Goal: Task Accomplishment & Management: Manage account settings

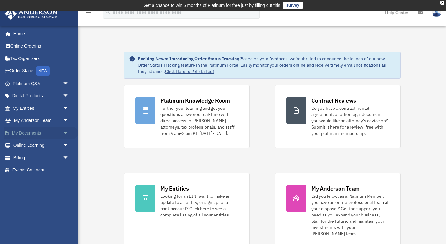
click at [33, 130] on link "My Documents arrow_drop_down" at bounding box center [41, 133] width 74 height 13
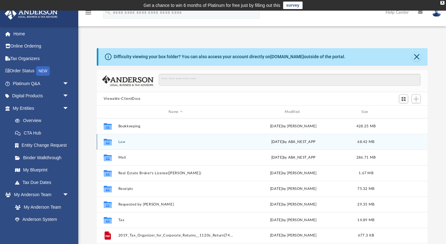
scroll to position [143, 331]
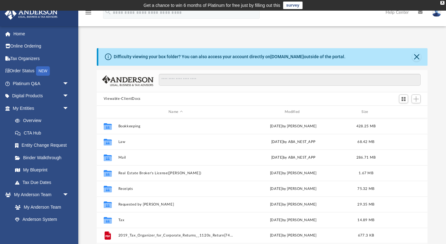
click at [435, 140] on div "Difficulty viewing your box folder? You can also access your account directly o…" at bounding box center [262, 148] width 368 height 200
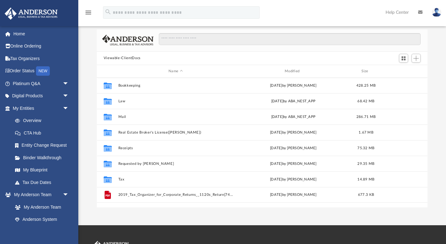
scroll to position [46, 0]
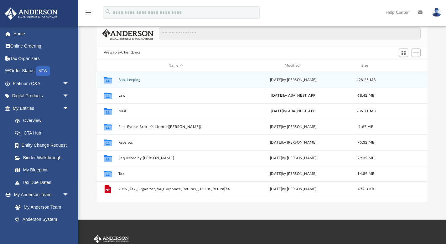
click at [129, 78] on button "Bookkeeping" at bounding box center [175, 80] width 115 height 4
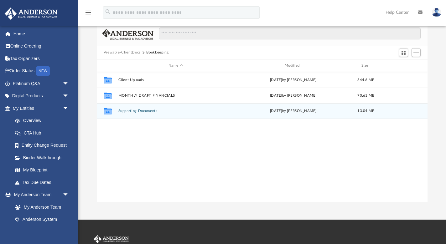
click at [140, 115] on div "Collaborated Folder Supporting Documents Mon Apr 29 2024 by Jessica Garahan 13.…" at bounding box center [262, 111] width 331 height 16
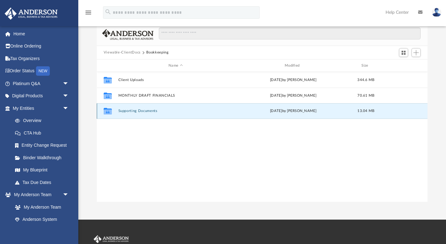
click at [139, 115] on div "Collaborated Folder Supporting Documents Mon Apr 29 2024 by Jessica Garahan 13.…" at bounding box center [262, 111] width 331 height 16
click at [134, 111] on button "Supporting Documents" at bounding box center [175, 111] width 115 height 4
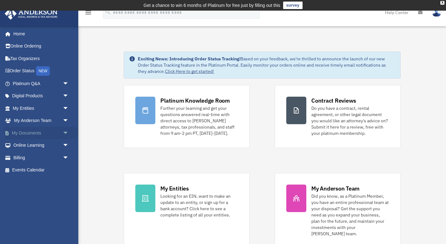
click at [34, 133] on link "My Documents arrow_drop_down" at bounding box center [41, 133] width 74 height 13
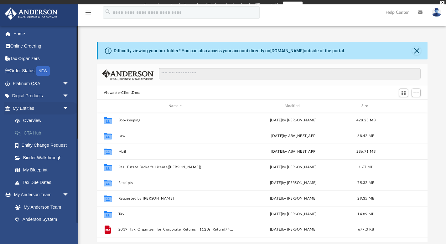
scroll to position [143, 331]
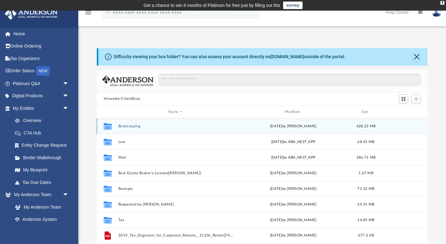
click at [137, 126] on button "Bookkeeping" at bounding box center [175, 126] width 115 height 4
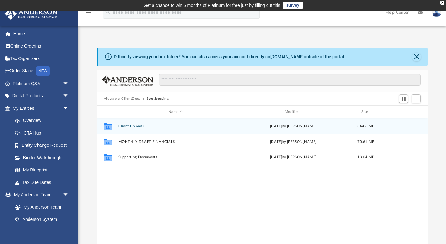
click at [134, 127] on button "Client Uploads" at bounding box center [175, 126] width 115 height 4
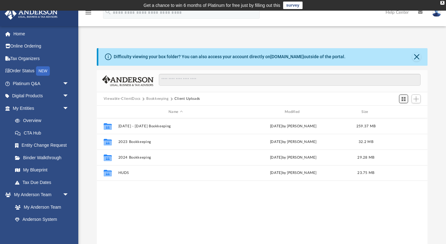
click at [405, 100] on span "Switch to Grid View" at bounding box center [403, 99] width 5 height 5
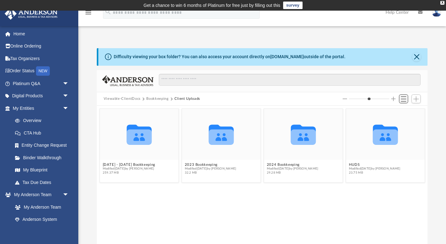
click at [405, 100] on span "Switch to List View" at bounding box center [403, 99] width 5 height 5
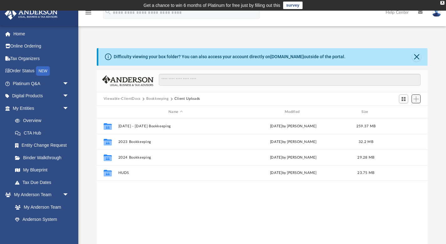
click at [418, 100] on span "Add" at bounding box center [416, 99] width 5 height 5
click at [405, 112] on li "Upload" at bounding box center [407, 111] width 20 height 7
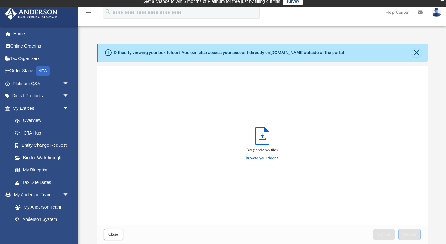
scroll to position [159, 331]
click at [417, 53] on button "Close" at bounding box center [416, 53] width 9 height 9
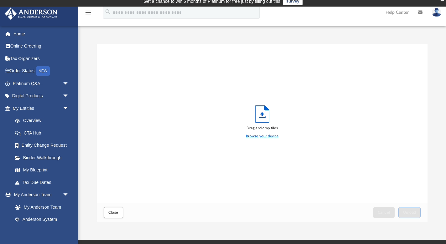
click at [254, 138] on label "Browse your device" at bounding box center [262, 137] width 33 height 6
click at [0, 0] on input "Browse your device" at bounding box center [0, 0] width 0 height 0
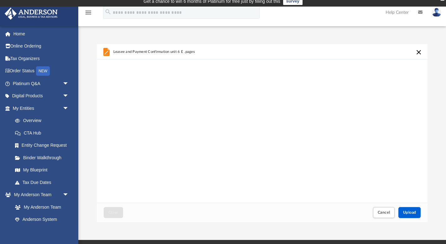
click at [418, 53] on button "Cancel this upload" at bounding box center [419, 53] width 8 height 8
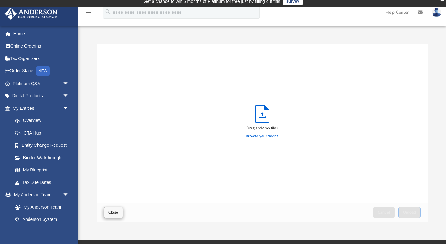
click at [119, 210] on button "Close" at bounding box center [113, 212] width 19 height 11
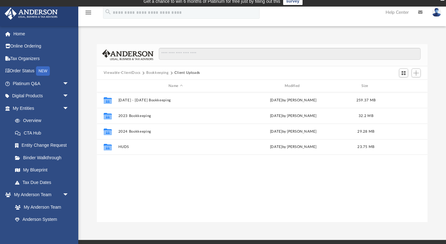
click at [422, 74] on div at bounding box center [409, 73] width 25 height 12
click at [406, 73] on span "Switch to Grid View" at bounding box center [403, 73] width 5 height 5
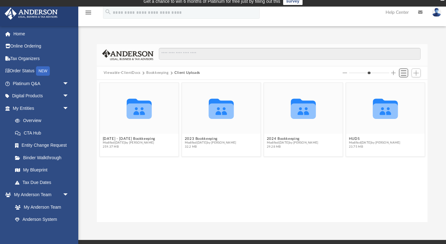
scroll to position [143, 331]
click at [383, 56] on input "Search files and folders" at bounding box center [290, 54] width 262 height 12
click at [419, 72] on button "Add" at bounding box center [416, 73] width 9 height 9
click at [397, 159] on div "Collaborated Folder 2018 - 2022 Bookkeeping Modified Tue Aug 6 2024 by Jessica …" at bounding box center [262, 151] width 331 height 143
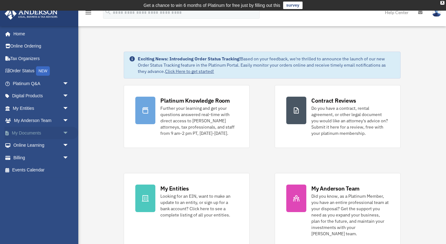
click at [31, 130] on link "My Documents arrow_drop_down" at bounding box center [41, 133] width 74 height 13
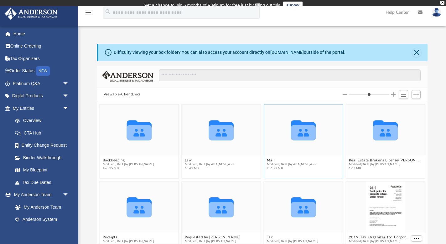
scroll to position [0, 0]
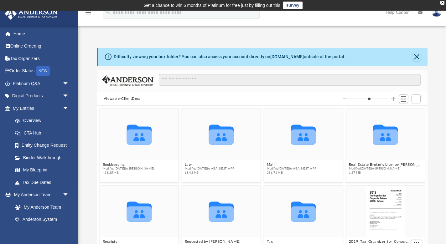
click at [273, 90] on div at bounding box center [287, 83] width 267 height 18
click at [417, 57] on button "Close" at bounding box center [416, 57] width 9 height 9
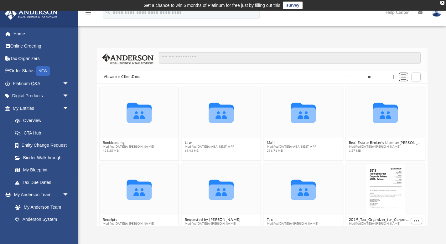
click at [403, 77] on span "Switch to List View" at bounding box center [403, 77] width 5 height 5
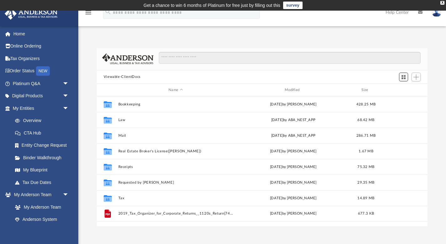
scroll to position [143, 331]
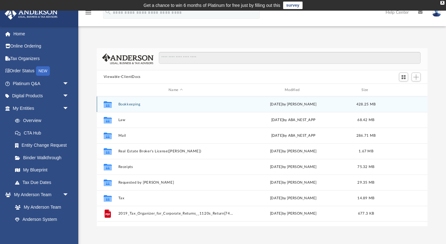
click at [124, 106] on button "Bookkeeping" at bounding box center [175, 104] width 115 height 4
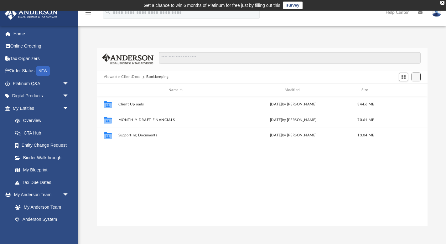
click at [419, 79] on span "Add" at bounding box center [416, 77] width 5 height 5
click at [406, 90] on li "Upload" at bounding box center [407, 89] width 20 height 7
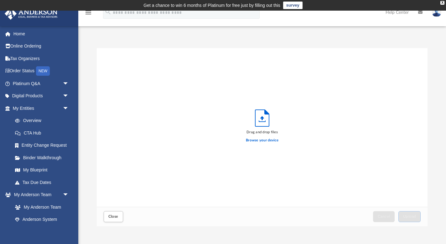
scroll to position [159, 331]
click at [263, 141] on label "Browse your device" at bounding box center [262, 141] width 33 height 6
click at [0, 0] on input "Browse your device" at bounding box center [0, 0] width 0 height 0
click at [117, 218] on span "Close" at bounding box center [113, 217] width 10 height 4
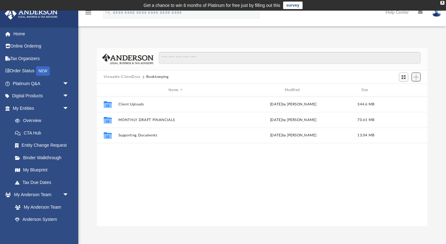
click at [418, 75] on span "Add" at bounding box center [416, 77] width 5 height 5
click at [417, 99] on li "New Folder" at bounding box center [407, 99] width 20 height 7
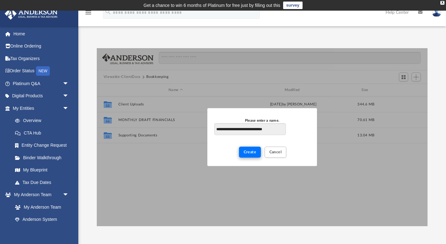
click at [252, 152] on span "Create" at bounding box center [250, 152] width 13 height 4
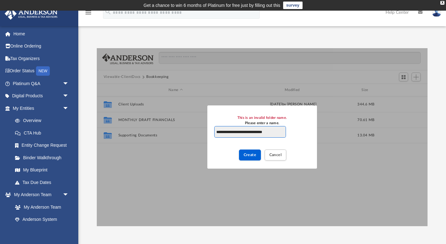
click at [280, 134] on input "**********" at bounding box center [250, 132] width 72 height 12
click at [255, 154] on span "Create" at bounding box center [250, 155] width 13 height 4
click at [255, 155] on div "New Folder" at bounding box center [250, 155] width 22 height 10
click at [270, 134] on input "**********" at bounding box center [250, 132] width 72 height 12
type input "*"
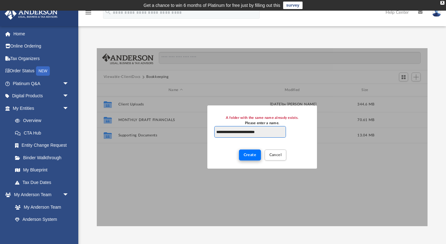
type input "**********"
click at [244, 155] on span "Create" at bounding box center [250, 155] width 13 height 4
click at [273, 123] on div "Please enter a name." at bounding box center [262, 124] width 96 height 6
click at [273, 126] on input "**********" at bounding box center [250, 132] width 72 height 12
click at [275, 132] on input "**********" at bounding box center [250, 132] width 72 height 12
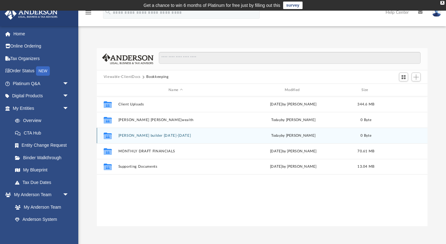
click at [163, 135] on button "janil Jacopo builder 2022-2024" at bounding box center [175, 136] width 115 height 4
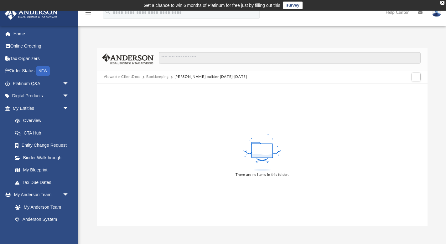
click at [163, 135] on div "There are no items in this folder." at bounding box center [262, 155] width 331 height 142
click at [312, 156] on div "There are no items in this folder." at bounding box center [262, 155] width 331 height 142
click at [418, 76] on span "Add" at bounding box center [416, 77] width 5 height 5
click at [409, 91] on li "Upload" at bounding box center [407, 89] width 20 height 7
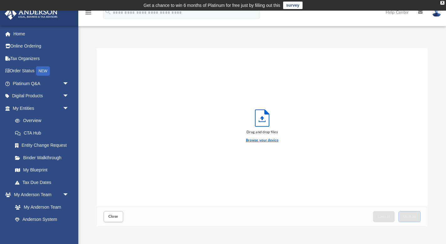
click at [271, 141] on label "Browse your device" at bounding box center [262, 141] width 33 height 6
click at [0, 0] on input "Browse your device" at bounding box center [0, 0] width 0 height 0
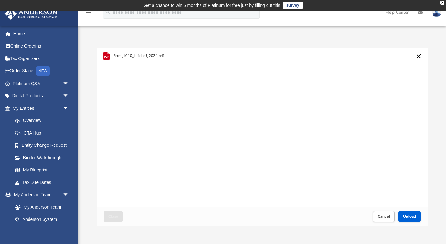
click at [437, 185] on div "Difficulty viewing your box folder? You can also access your account directly o…" at bounding box center [262, 137] width 368 height 178
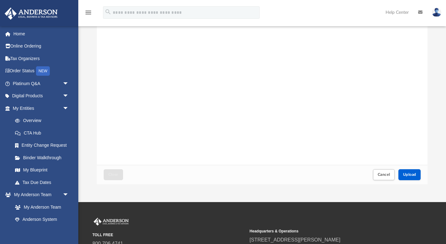
scroll to position [39, 0]
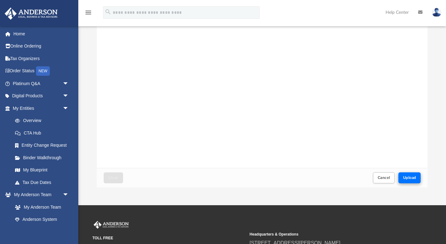
click at [410, 179] on span "Upload" at bounding box center [409, 178] width 13 height 4
click at [439, 150] on div "Difficulty viewing your box folder? You can also access your account directly o…" at bounding box center [262, 98] width 368 height 178
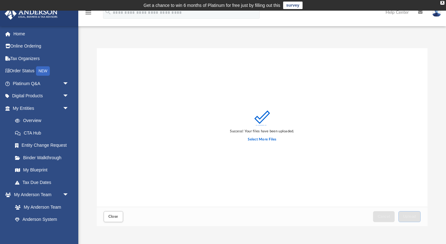
scroll to position [0, 0]
click at [263, 139] on label "Select More Files" at bounding box center [262, 140] width 29 height 6
click at [0, 0] on input "Select More Files" at bounding box center [0, 0] width 0 height 0
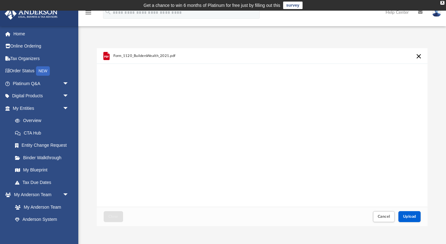
click at [431, 200] on div "Difficulty viewing your box folder? You can also access your account directly o…" at bounding box center [262, 137] width 368 height 178
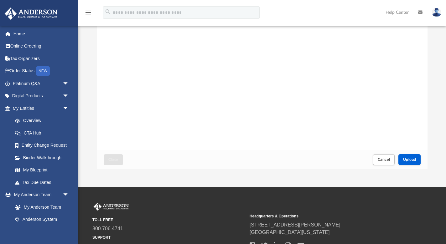
scroll to position [59, 0]
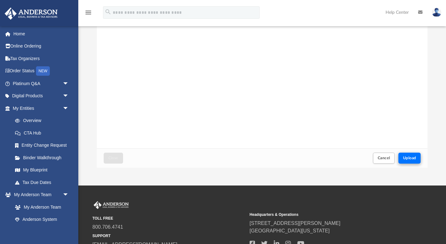
click at [413, 160] on span "Upload" at bounding box center [409, 158] width 13 height 4
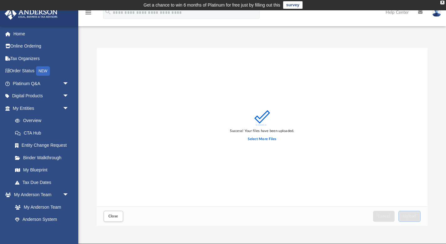
scroll to position [0, 0]
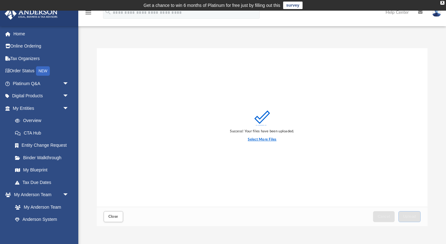
click at [264, 139] on label "Select More Files" at bounding box center [262, 140] width 29 height 6
click at [0, 0] on input "Select More Files" at bounding box center [0, 0] width 0 height 0
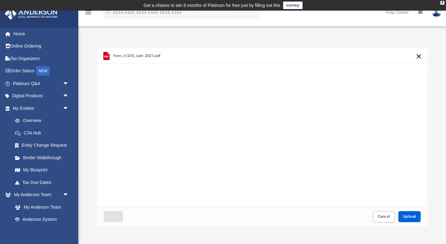
click at [425, 200] on div "Form_1120S_Janil_2021.pdf" at bounding box center [262, 127] width 331 height 159
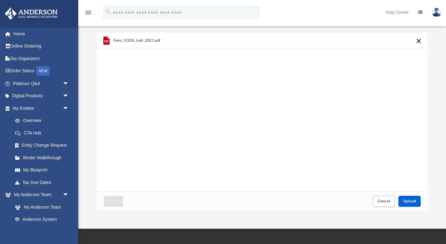
scroll to position [37, 0]
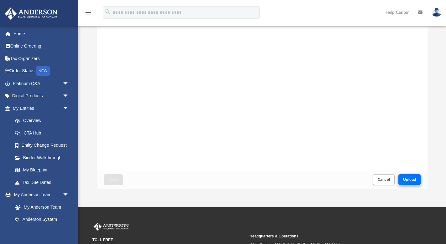
click at [413, 180] on span "Upload" at bounding box center [409, 180] width 13 height 4
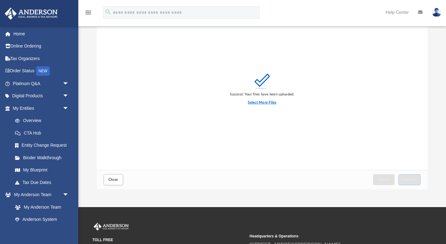
click at [265, 102] on label "Select More Files" at bounding box center [262, 103] width 29 height 6
click at [0, 0] on input "Select More Files" at bounding box center [0, 0] width 0 height 0
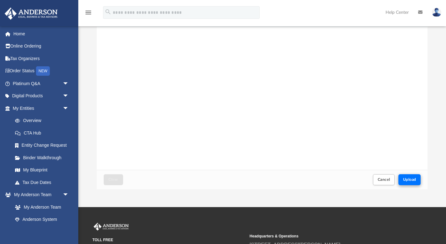
click at [412, 182] on span "Upload" at bounding box center [409, 180] width 13 height 4
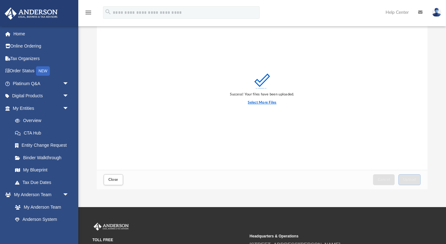
click at [262, 104] on label "Select More Files" at bounding box center [262, 103] width 29 height 6
click at [0, 0] on input "Select More Files" at bounding box center [0, 0] width 0 height 0
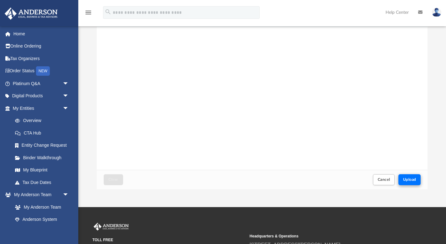
click at [413, 179] on span "Upload" at bounding box center [409, 180] width 13 height 4
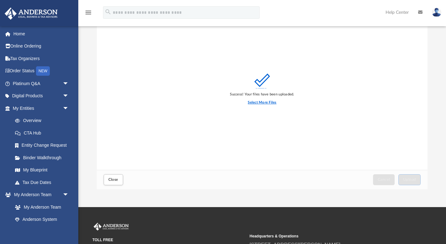
click at [272, 103] on label "Select More Files" at bounding box center [262, 103] width 29 height 6
click at [0, 0] on input "Select More Files" at bounding box center [0, 0] width 0 height 0
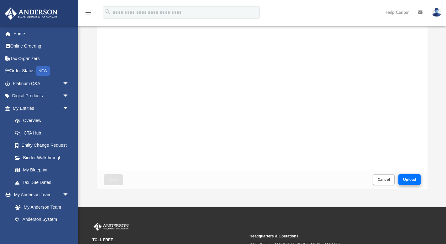
click at [407, 178] on span "Upload" at bounding box center [409, 180] width 13 height 4
click at [411, 181] on span "Upload" at bounding box center [409, 180] width 13 height 4
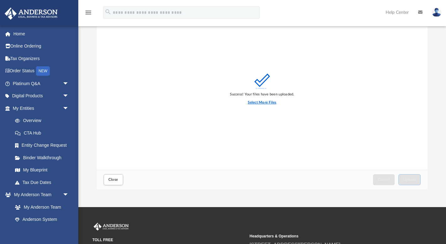
click at [265, 103] on label "Select More Files" at bounding box center [262, 103] width 29 height 6
click at [0, 0] on input "Select More Files" at bounding box center [0, 0] width 0 height 0
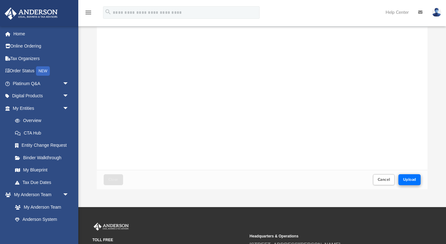
click at [408, 178] on span "Upload" at bounding box center [409, 180] width 13 height 4
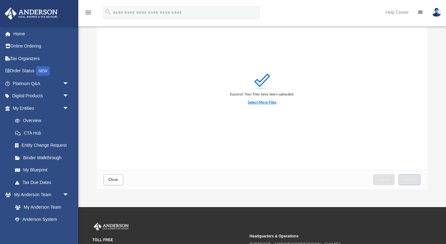
click at [267, 104] on label "Select More Files" at bounding box center [262, 103] width 29 height 6
click at [0, 0] on input "Select More Files" at bounding box center [0, 0] width 0 height 0
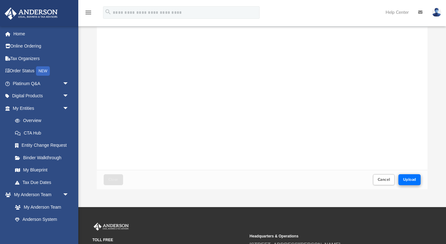
click at [405, 178] on span "Upload" at bounding box center [409, 180] width 13 height 4
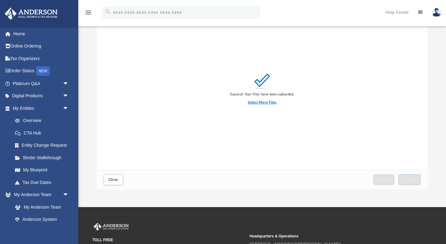
click at [265, 102] on label "Select More Files" at bounding box center [262, 103] width 29 height 6
click at [0, 0] on input "Select More Files" at bounding box center [0, 0] width 0 height 0
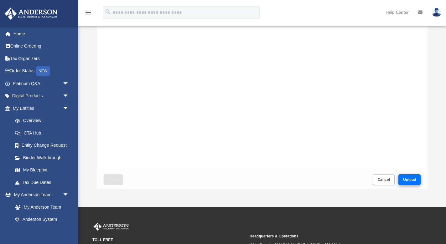
click at [414, 180] on span "Upload" at bounding box center [409, 180] width 13 height 4
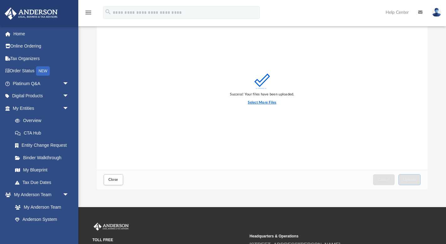
click at [259, 103] on label "Select More Files" at bounding box center [262, 103] width 29 height 6
click at [0, 0] on input "Select More Files" at bounding box center [0, 0] width 0 height 0
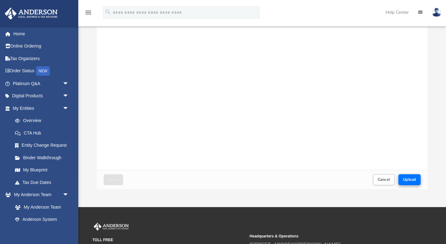
click at [404, 179] on span "Upload" at bounding box center [409, 180] width 13 height 4
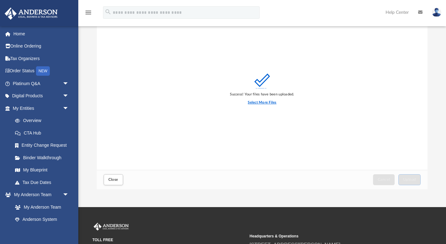
click at [268, 102] on label "Select More Files" at bounding box center [262, 103] width 29 height 6
click at [0, 0] on input "Select More Files" at bounding box center [0, 0] width 0 height 0
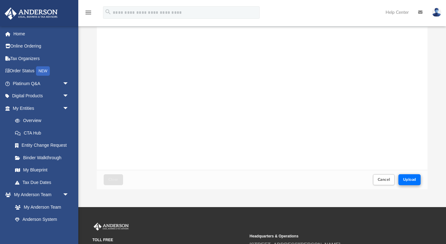
click at [407, 179] on span "Upload" at bounding box center [409, 180] width 13 height 4
click at [408, 178] on span "Upload" at bounding box center [409, 180] width 13 height 4
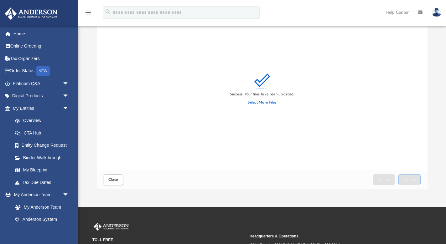
click at [265, 103] on label "Select More Files" at bounding box center [262, 103] width 29 height 6
click at [0, 0] on input "Select More Files" at bounding box center [0, 0] width 0 height 0
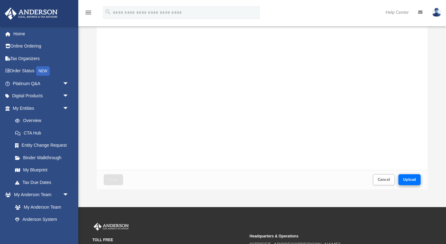
click at [412, 178] on span "Upload" at bounding box center [409, 180] width 13 height 4
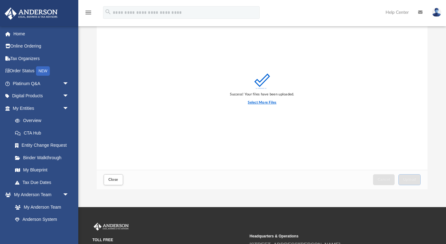
click at [261, 103] on label "Select More Files" at bounding box center [262, 103] width 29 height 6
click at [0, 0] on input "Select More Files" at bounding box center [0, 0] width 0 height 0
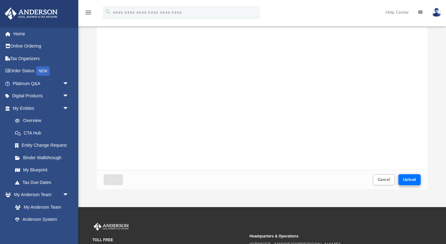
click at [411, 181] on span "Upload" at bounding box center [409, 180] width 13 height 4
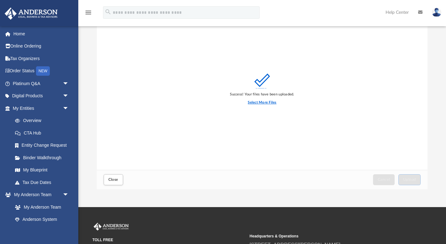
click at [267, 103] on label "Select More Files" at bounding box center [262, 103] width 29 height 6
click at [0, 0] on input "Select More Files" at bounding box center [0, 0] width 0 height 0
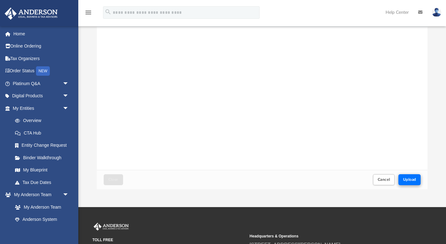
click at [405, 178] on span "Upload" at bounding box center [409, 180] width 13 height 4
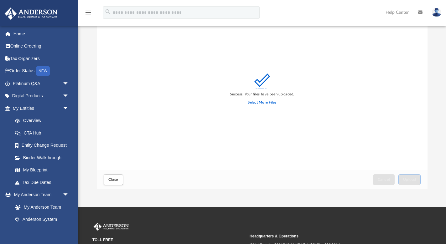
click at [264, 102] on label "Select More Files" at bounding box center [262, 103] width 29 height 6
click at [0, 0] on input "Select More Files" at bounding box center [0, 0] width 0 height 0
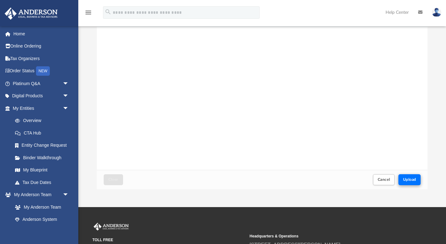
click at [411, 181] on span "Upload" at bounding box center [409, 180] width 13 height 4
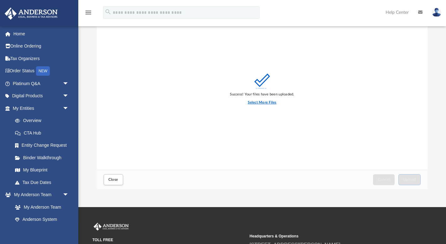
click at [266, 103] on label "Select More Files" at bounding box center [262, 103] width 29 height 6
click at [0, 0] on input "Select More Files" at bounding box center [0, 0] width 0 height 0
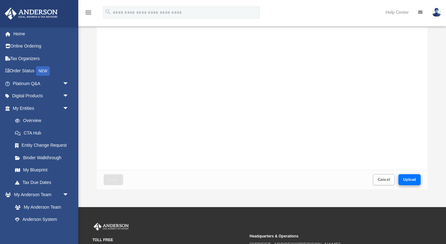
click at [413, 179] on span "Upload" at bounding box center [409, 180] width 13 height 4
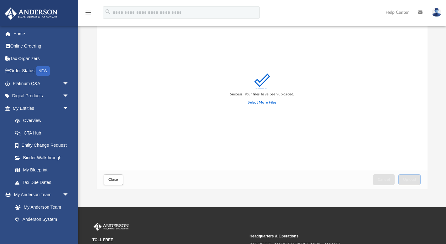
click at [259, 103] on label "Select More Files" at bounding box center [262, 103] width 29 height 6
click at [0, 0] on input "Select More Files" at bounding box center [0, 0] width 0 height 0
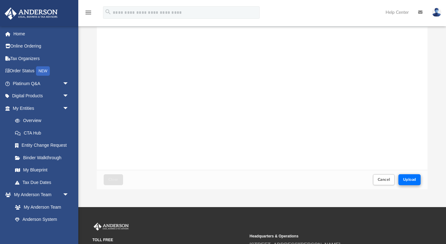
click at [408, 177] on button "Upload" at bounding box center [410, 180] width 23 height 11
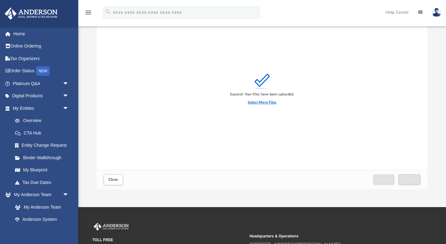
click at [259, 102] on label "Select More Files" at bounding box center [262, 103] width 29 height 6
click at [0, 0] on input "Select More Files" at bounding box center [0, 0] width 0 height 0
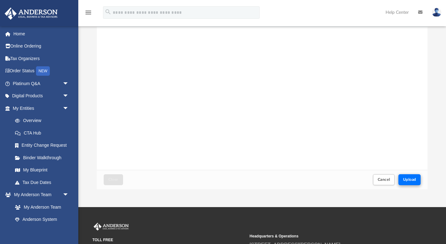
click at [416, 178] on span "Upload" at bounding box center [409, 180] width 13 height 4
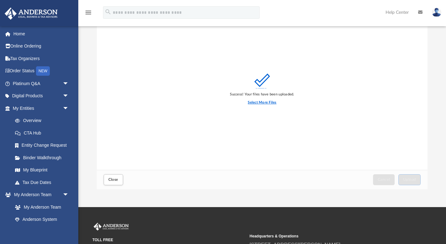
click at [263, 104] on label "Select More Files" at bounding box center [262, 103] width 29 height 6
click at [0, 0] on input "Select More Files" at bounding box center [0, 0] width 0 height 0
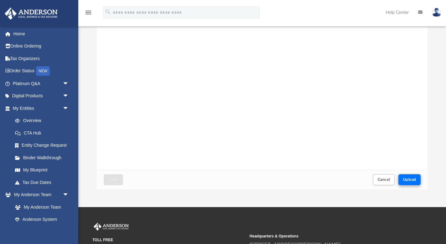
click at [411, 178] on span "Upload" at bounding box center [409, 180] width 13 height 4
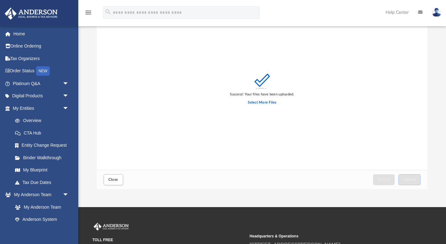
click at [434, 136] on div "Difficulty viewing your box folder? You can also access your account directly o…" at bounding box center [262, 100] width 368 height 178
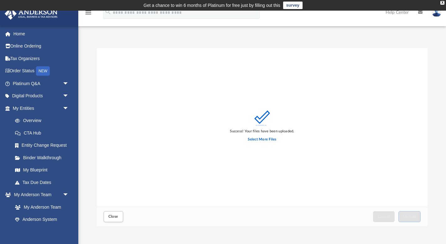
scroll to position [0, 0]
click at [391, 195] on div "Success! Your files have been uploaded. Select More Files" at bounding box center [262, 127] width 331 height 159
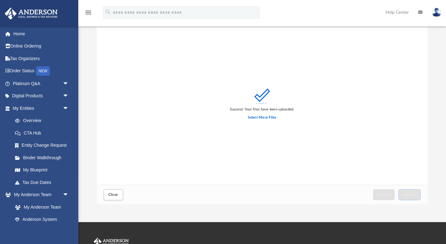
scroll to position [19, 0]
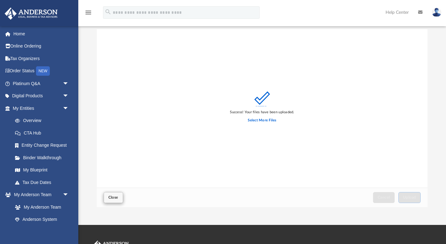
click at [108, 199] on button "Close" at bounding box center [113, 197] width 19 height 11
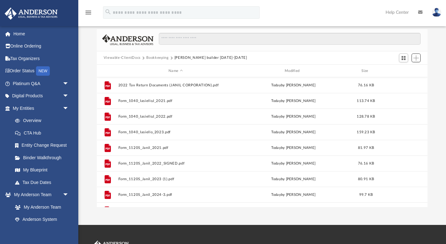
scroll to position [0, 0]
click at [436, 143] on div "Difficulty viewing your box folder? You can also access your account directly o…" at bounding box center [262, 118] width 368 height 178
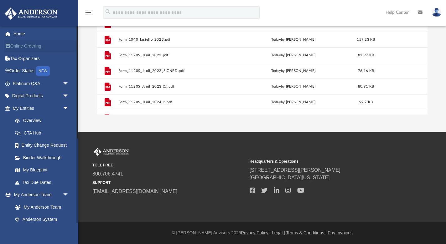
scroll to position [112, 0]
click at [25, 84] on link "Platinum Q&A arrow_drop_down" at bounding box center [41, 83] width 74 height 13
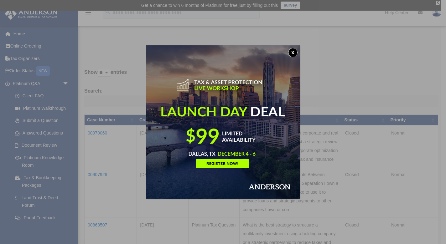
click at [238, 164] on img at bounding box center [223, 122] width 154 height 154
click at [297, 55] on button "x" at bounding box center [292, 52] width 9 height 9
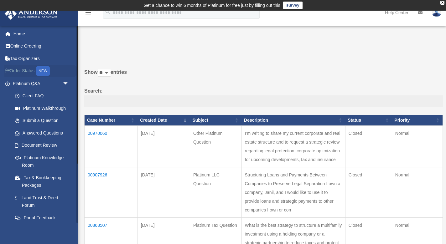
click at [27, 72] on link "Order Status NEW" at bounding box center [41, 71] width 74 height 13
click at [26, 47] on link "Online Ordering" at bounding box center [41, 46] width 74 height 13
